Goal: Task Accomplishment & Management: Complete application form

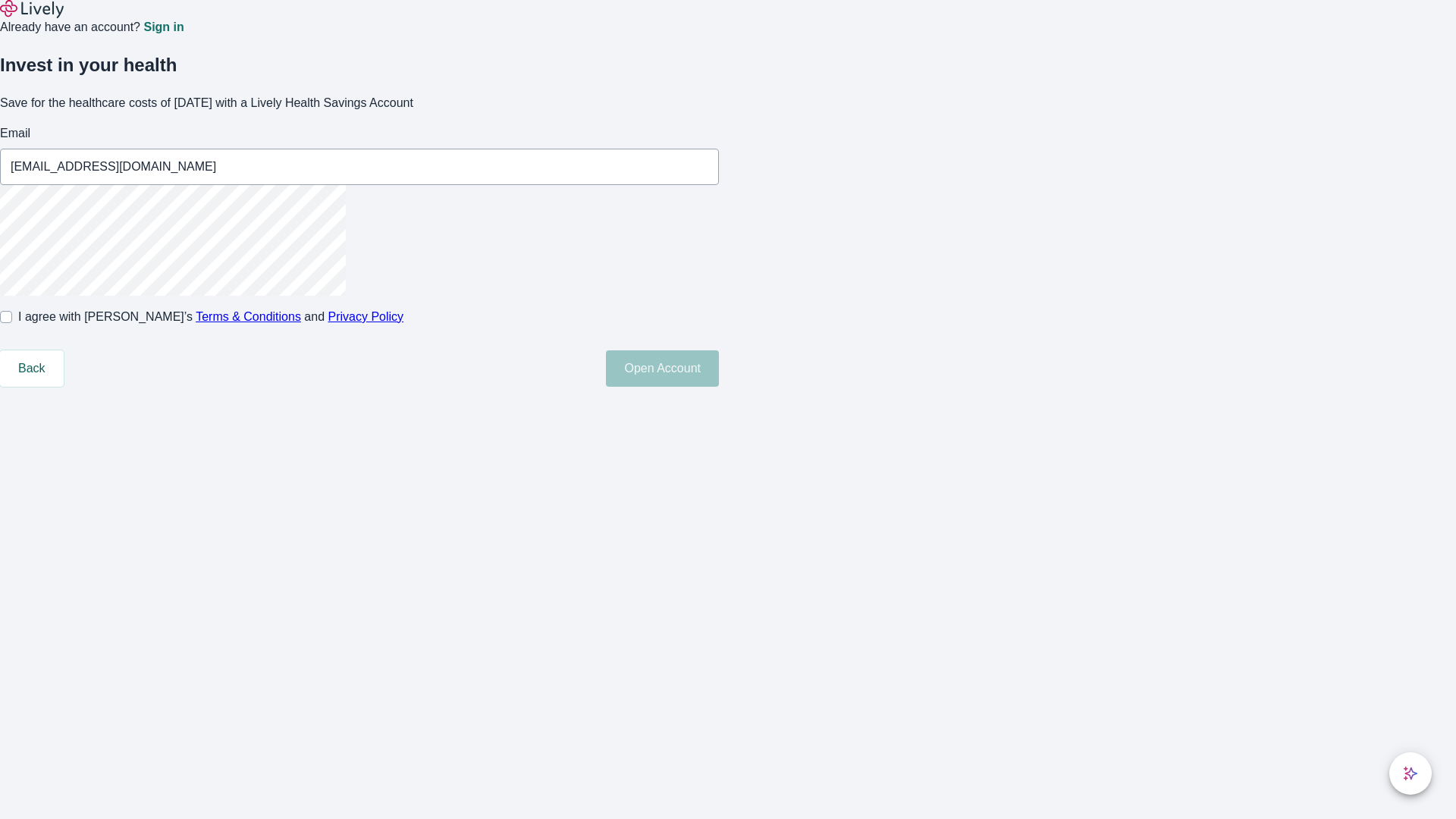
click at [12, 323] on input "I agree with Lively’s Terms & Conditions and Privacy Policy" at bounding box center [6, 316] width 12 height 12
checkbox input "true"
click at [719, 386] on button "Open Account" at bounding box center [662, 368] width 113 height 36
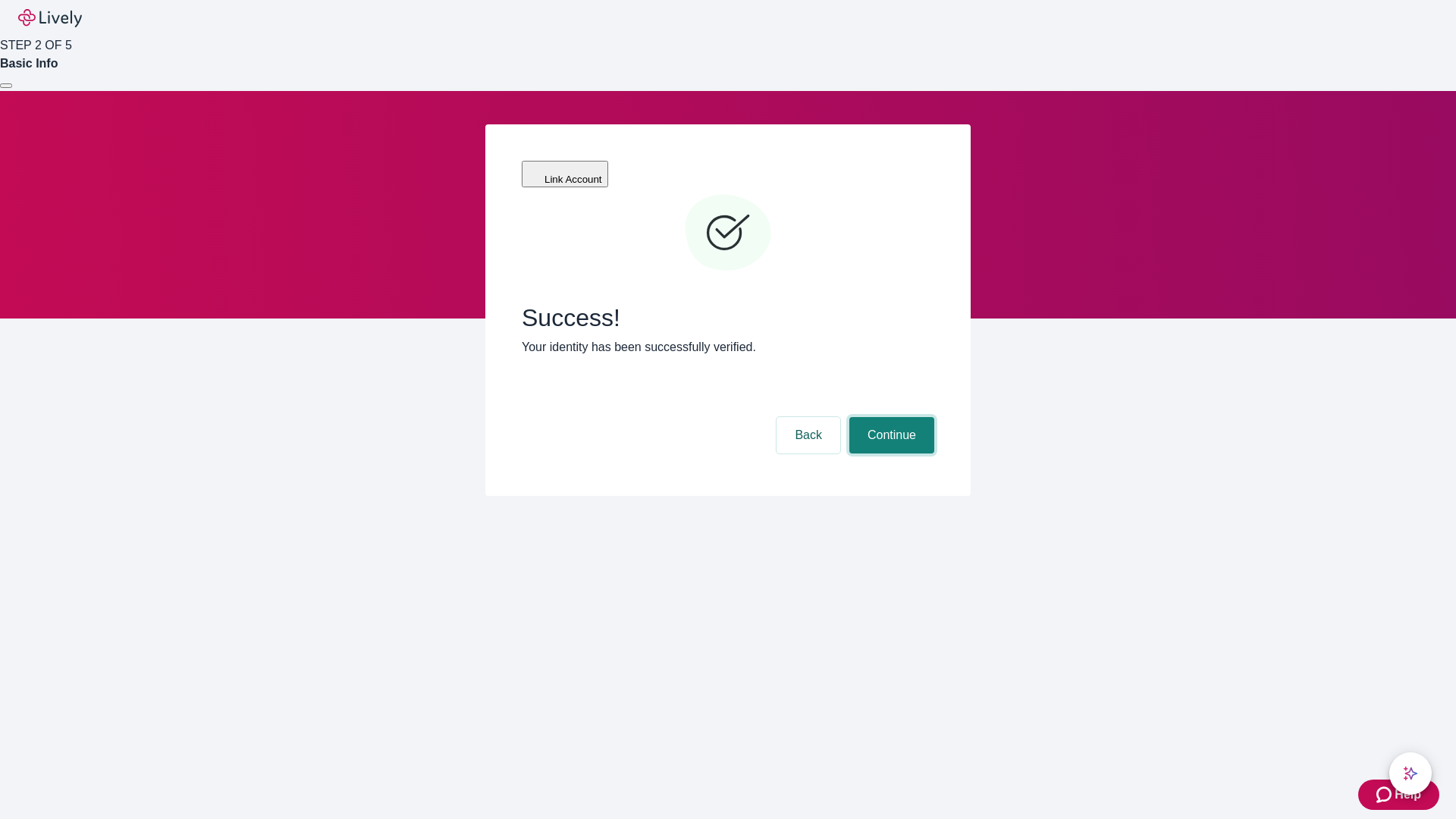
click at [890, 417] on button "Continue" at bounding box center [891, 435] width 85 height 36
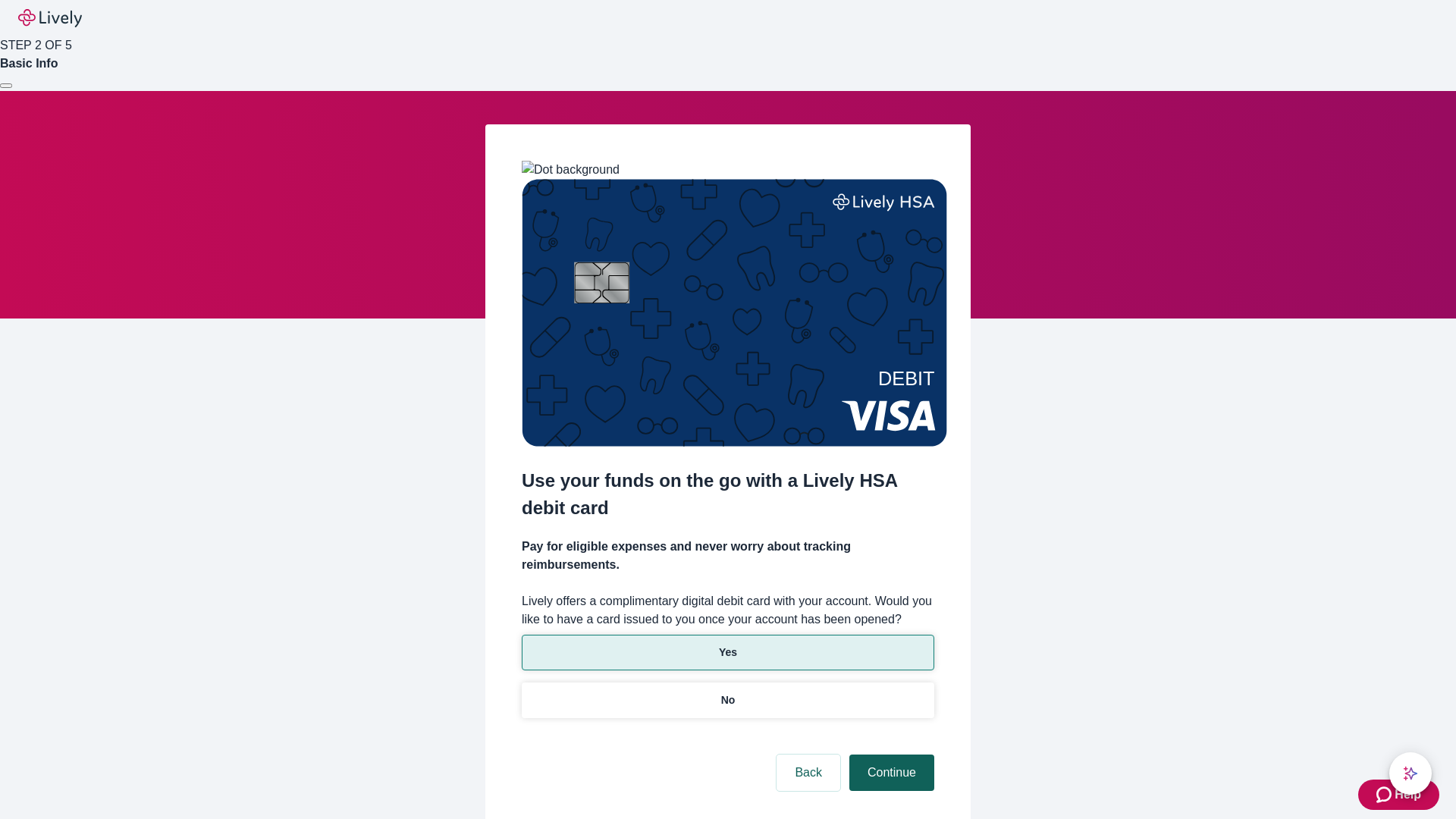
click at [728, 692] on p "No" at bounding box center [728, 700] width 14 height 16
click at [890, 755] on button "Continue" at bounding box center [891, 773] width 85 height 36
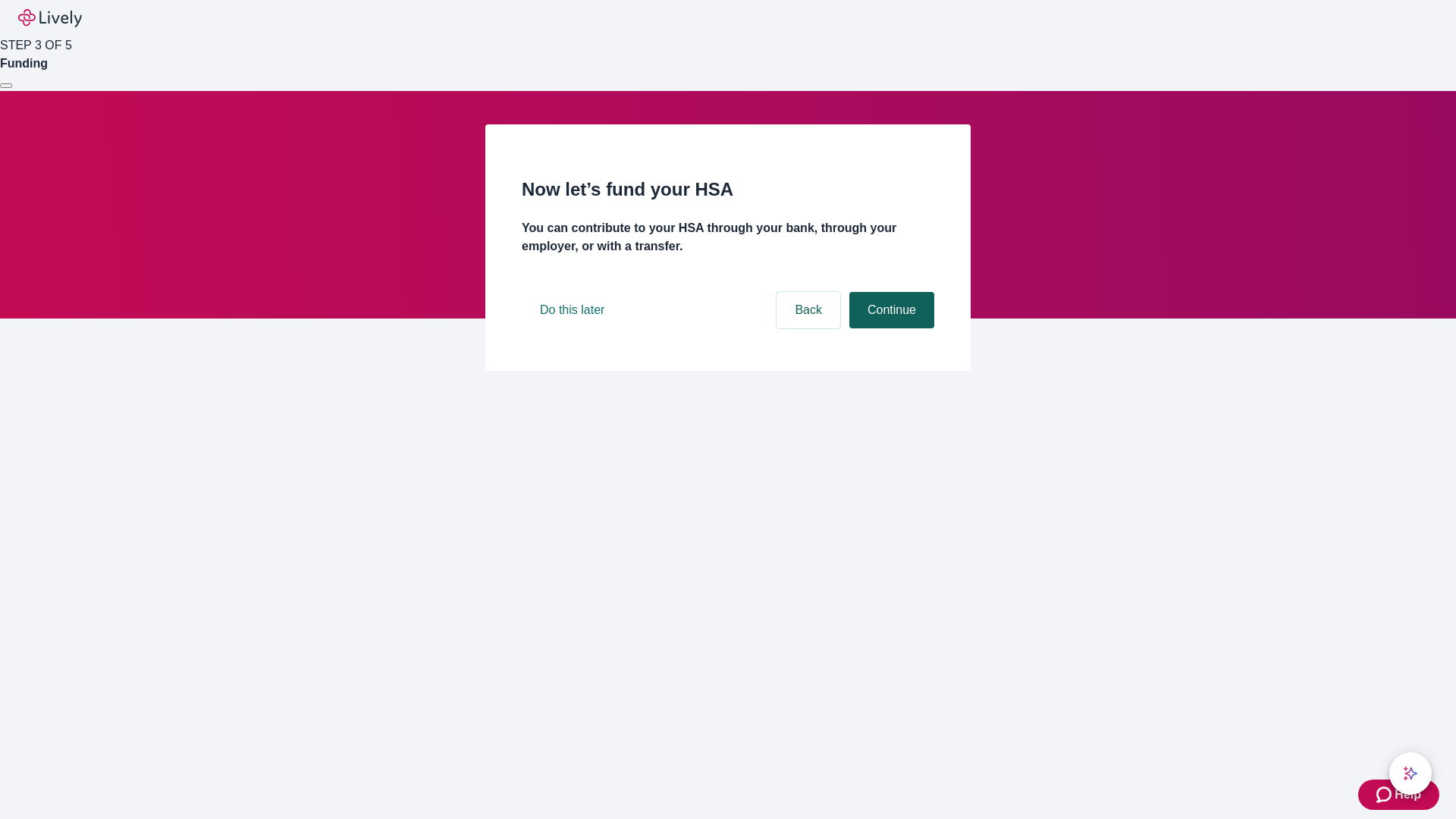
click at [890, 329] on button "Continue" at bounding box center [891, 311] width 85 height 36
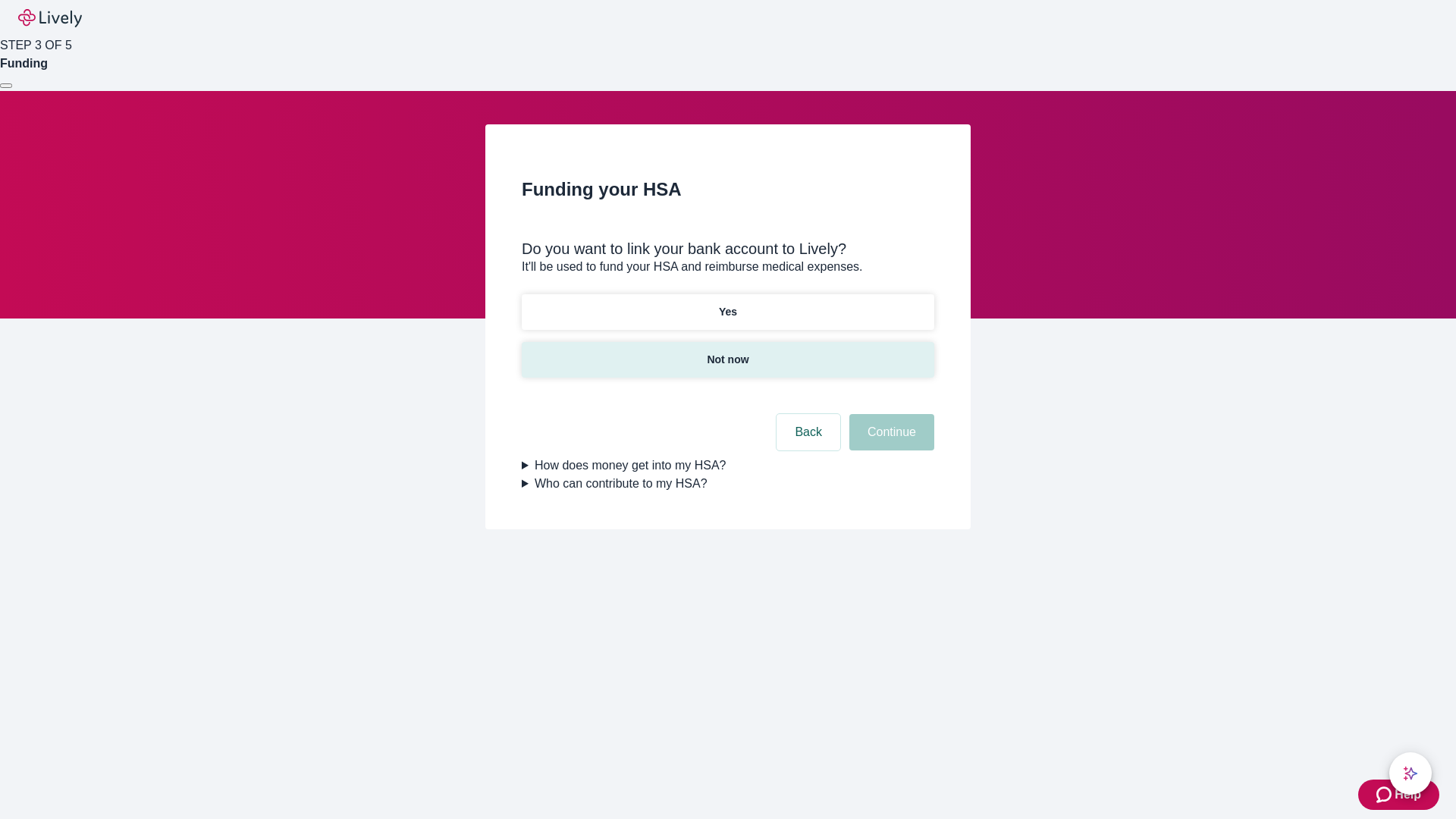
click at [728, 352] on p "Not now" at bounding box center [728, 360] width 42 height 16
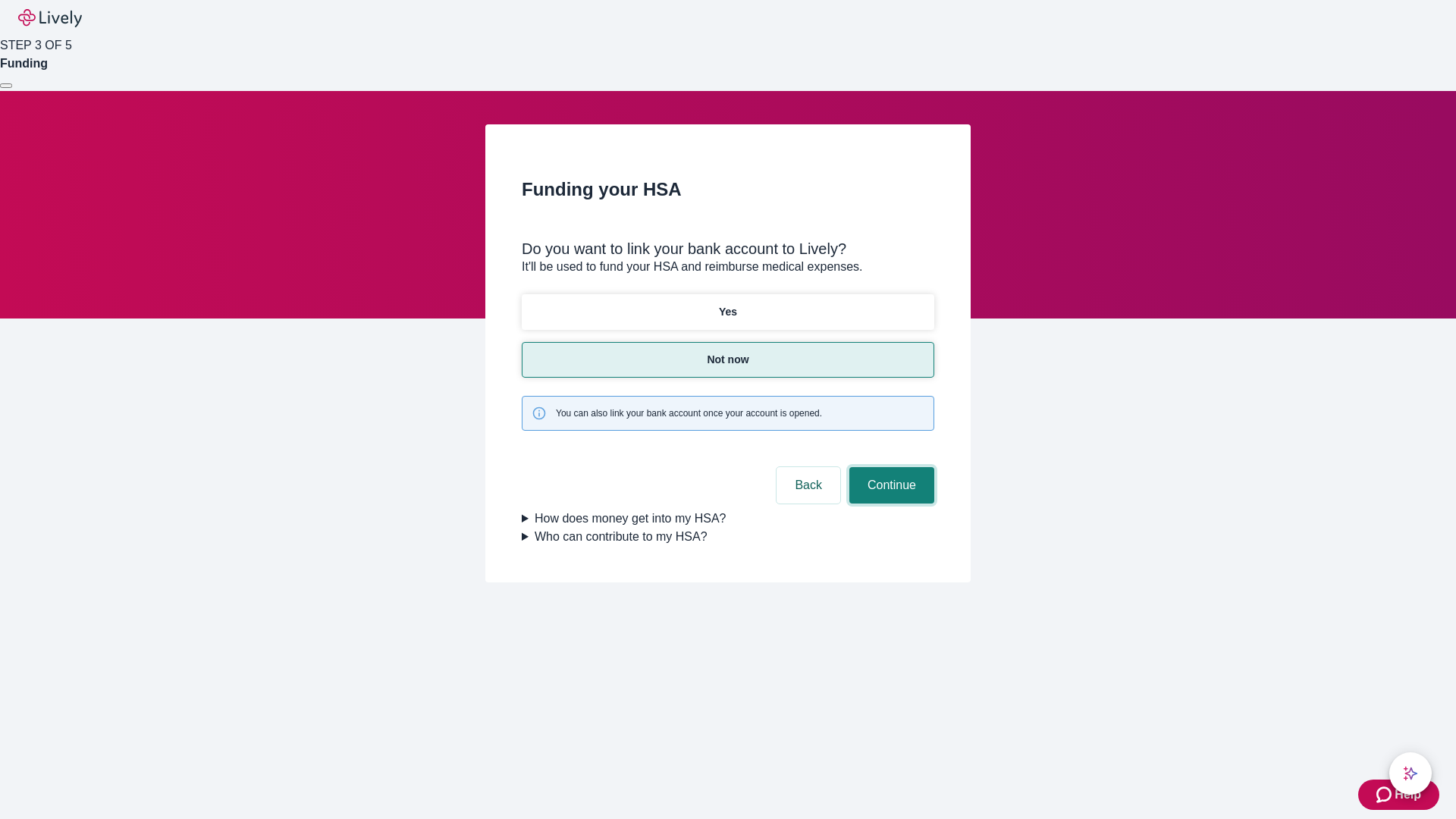
click at [890, 467] on button "Continue" at bounding box center [891, 485] width 85 height 36
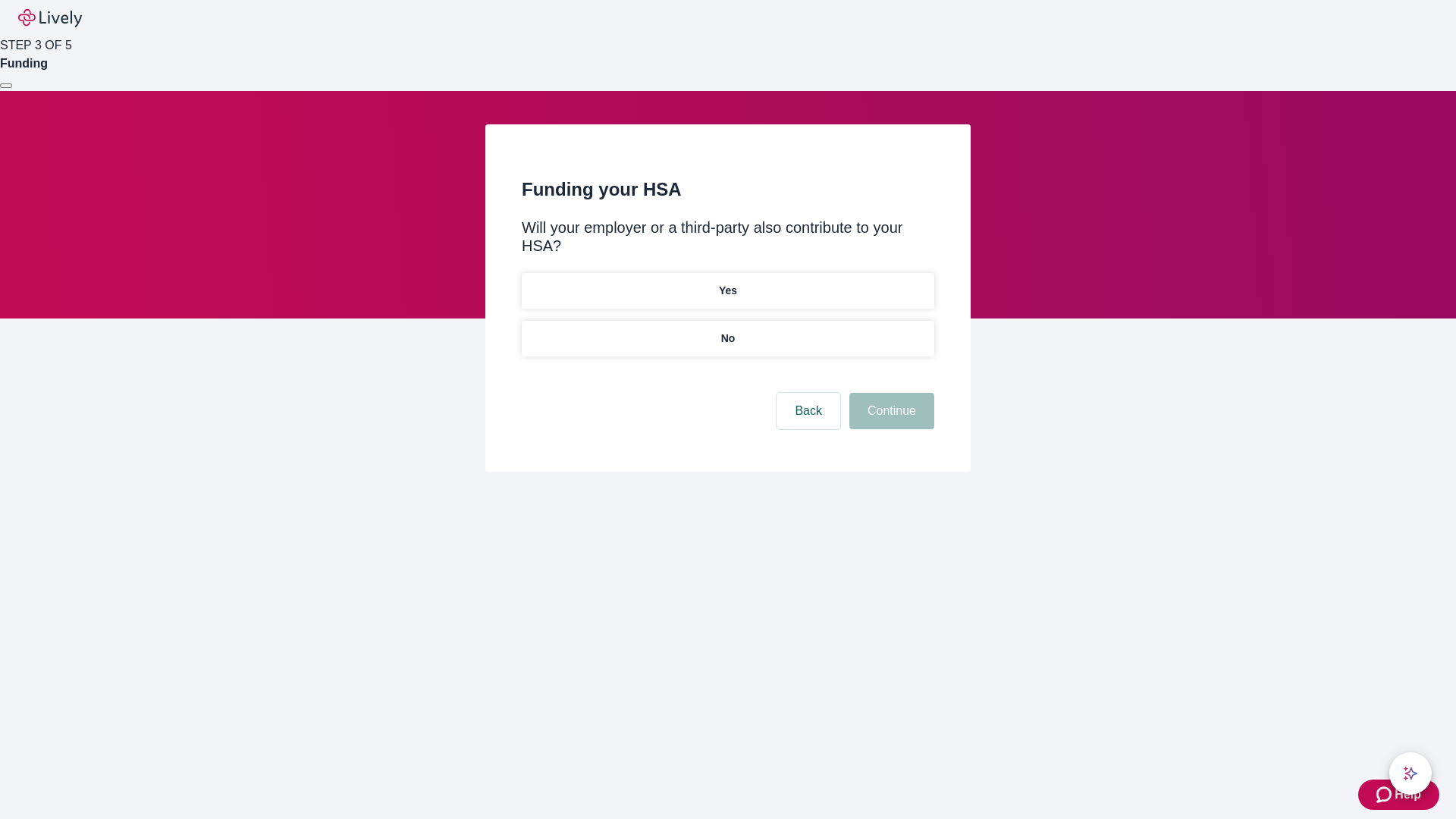
click at [728, 331] on p "No" at bounding box center [728, 339] width 14 height 16
click at [890, 393] on button "Continue" at bounding box center [891, 411] width 85 height 36
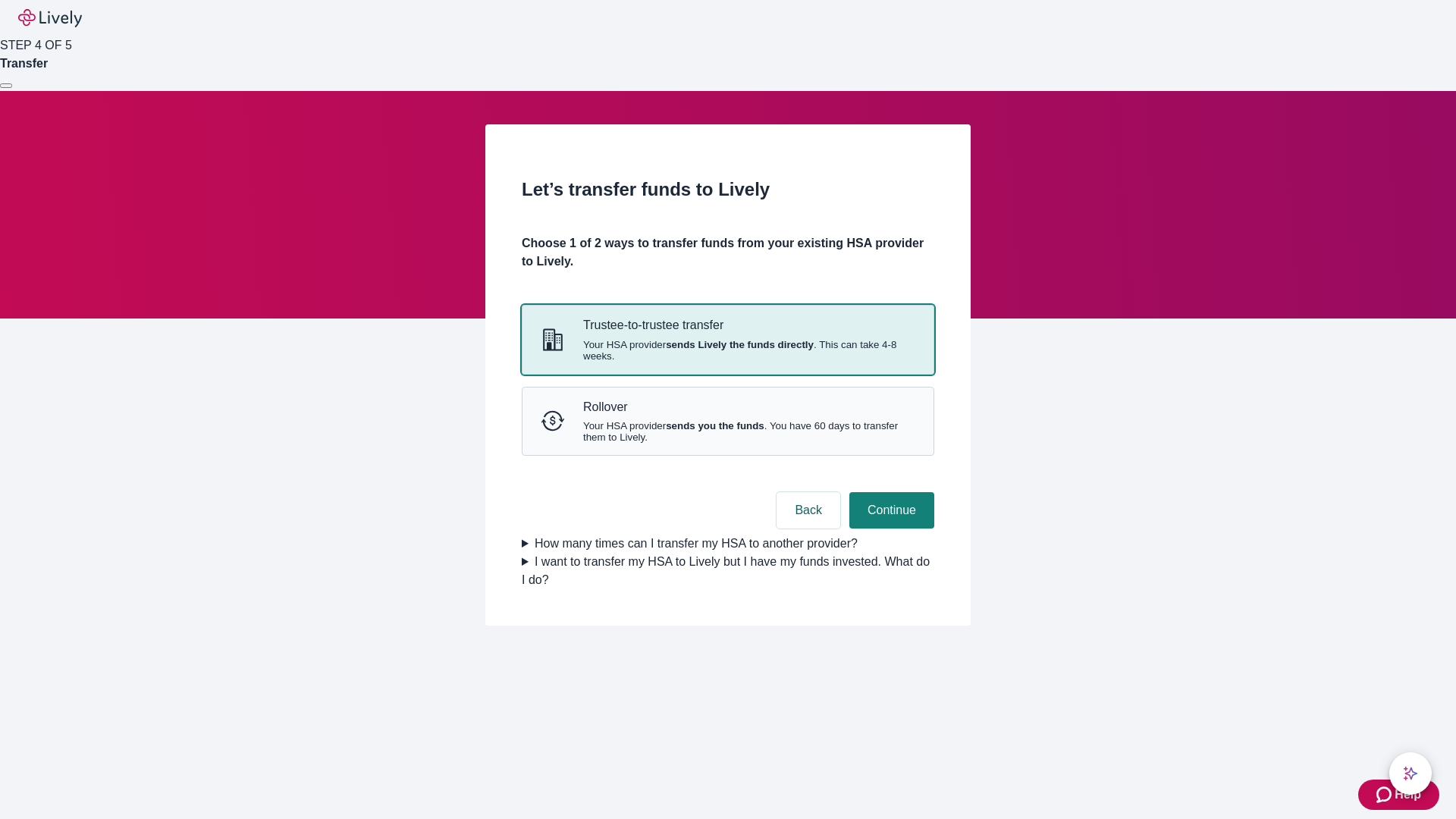
click at [728, 350] on strong "sends Lively the funds directly" at bounding box center [739, 345] width 148 height 12
click at [890, 528] on button "Continue" at bounding box center [891, 510] width 85 height 36
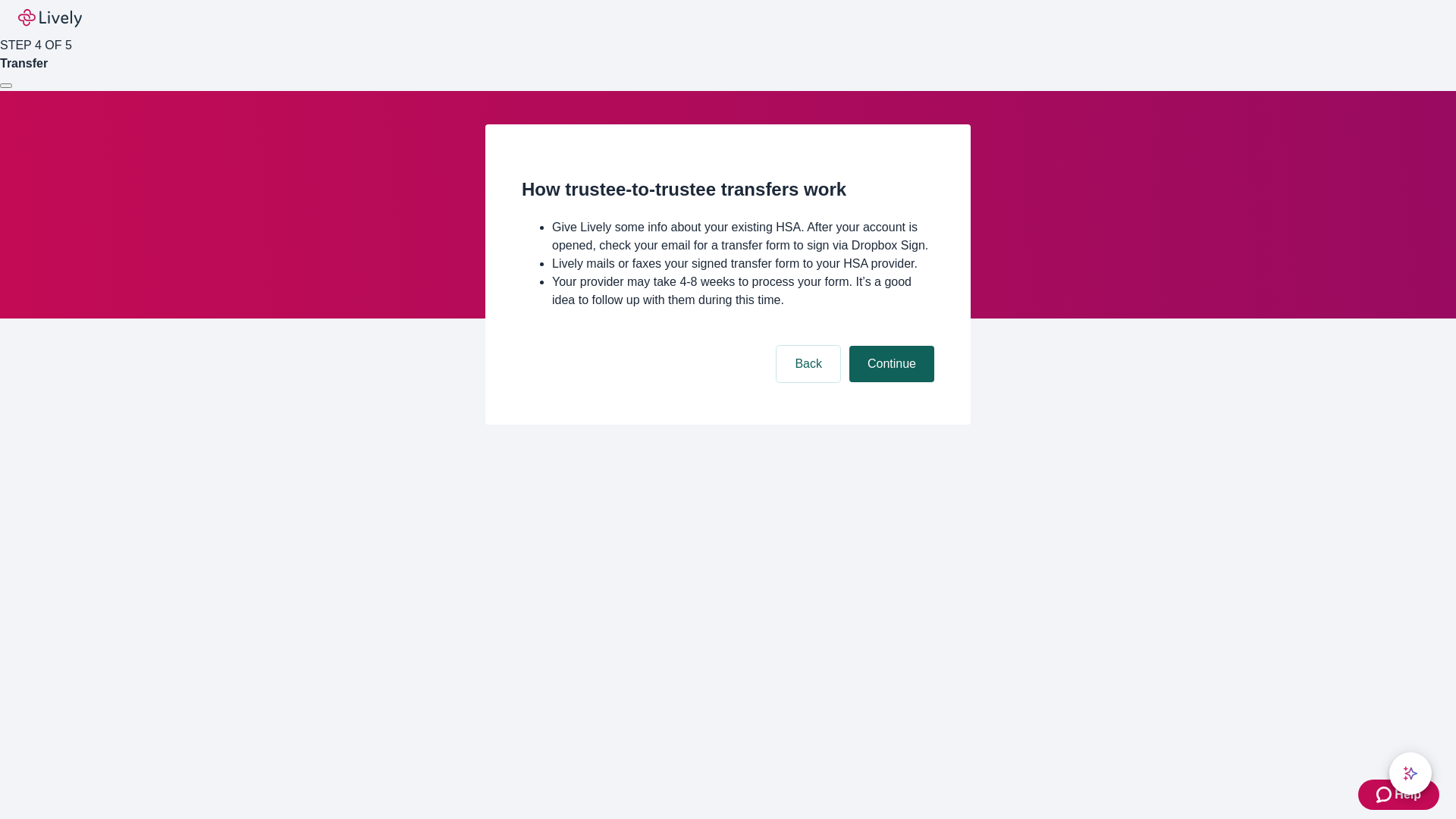
click at [890, 383] on button "Continue" at bounding box center [891, 364] width 85 height 36
